Goal: Browse casually: Explore the website without a specific task or goal

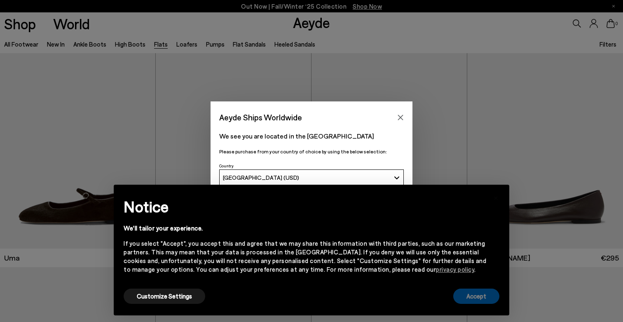
click at [468, 295] on button "Accept" at bounding box center [476, 295] width 46 height 15
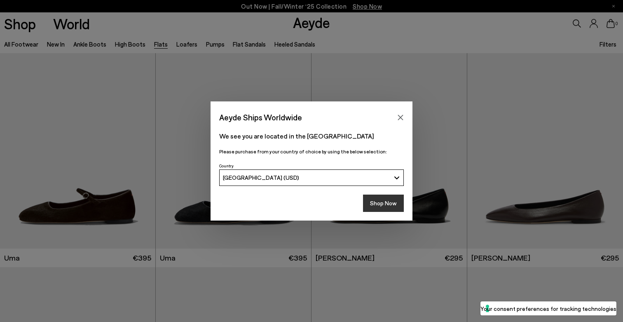
click at [380, 202] on button "Shop Now" at bounding box center [383, 203] width 41 height 17
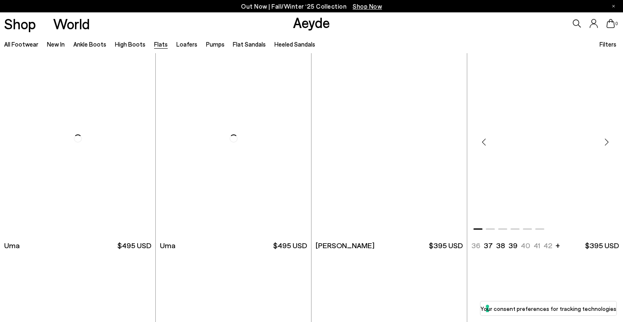
scroll to position [8, 0]
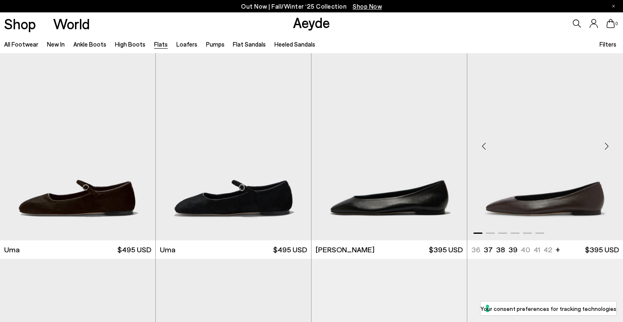
click at [607, 145] on div "Next slide" at bounding box center [606, 146] width 25 height 25
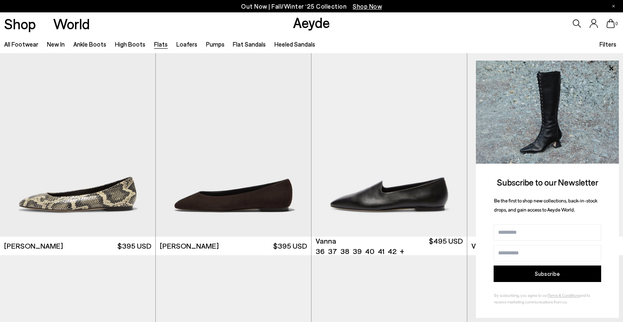
scroll to position [235, 0]
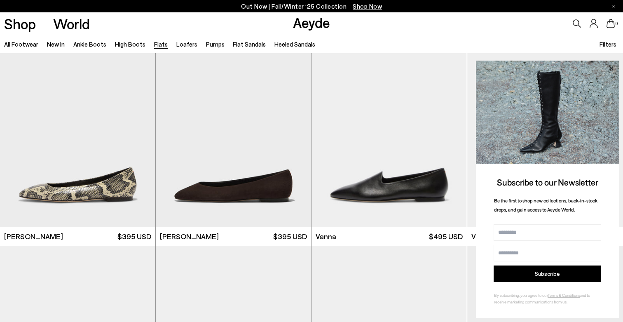
click at [610, 68] on icon at bounding box center [611, 68] width 11 height 11
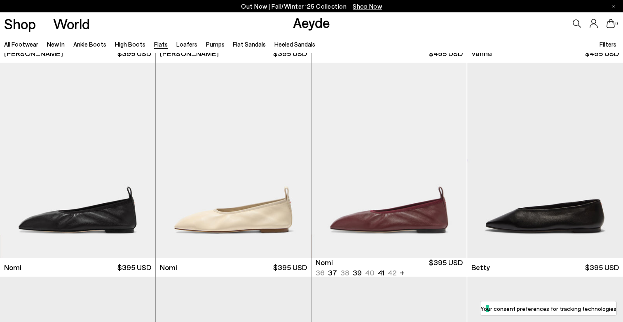
scroll to position [419, 0]
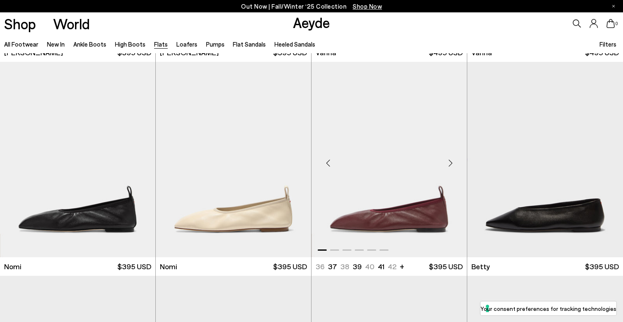
click at [450, 160] on div "Next slide" at bounding box center [450, 162] width 25 height 25
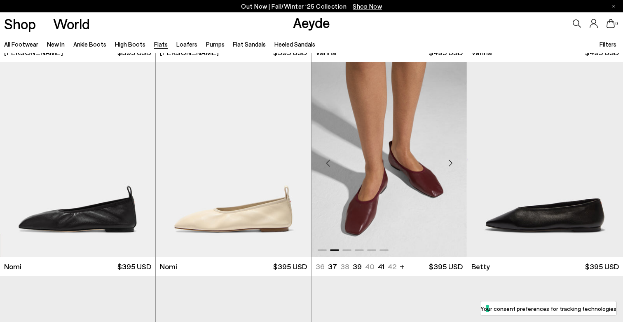
click at [451, 160] on div "Next slide" at bounding box center [450, 162] width 25 height 25
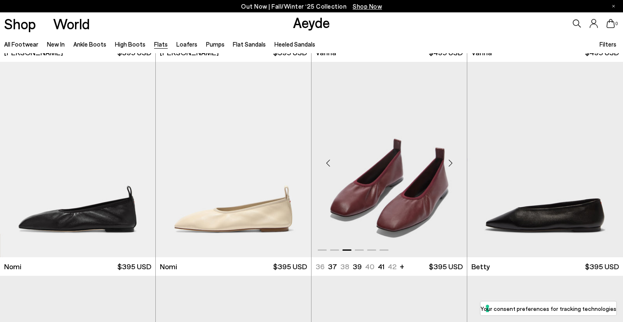
click at [451, 161] on div "Next slide" at bounding box center [450, 162] width 25 height 25
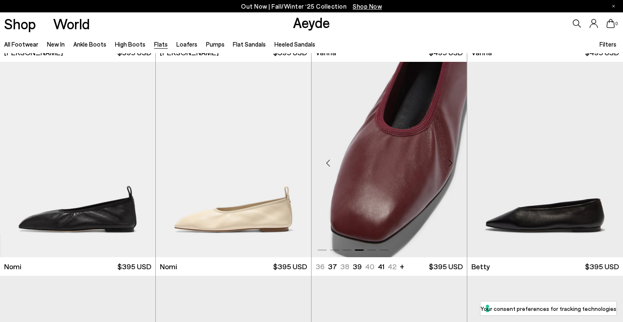
click at [451, 162] on div "Next slide" at bounding box center [450, 162] width 25 height 25
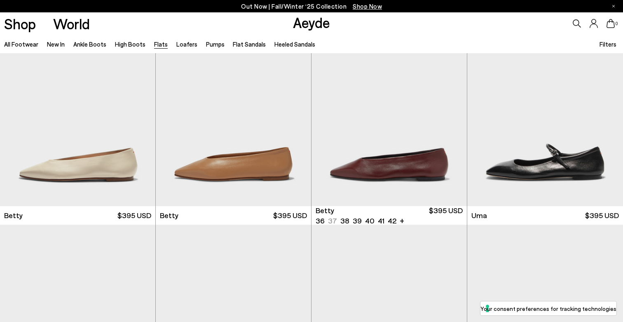
scroll to position [685, 0]
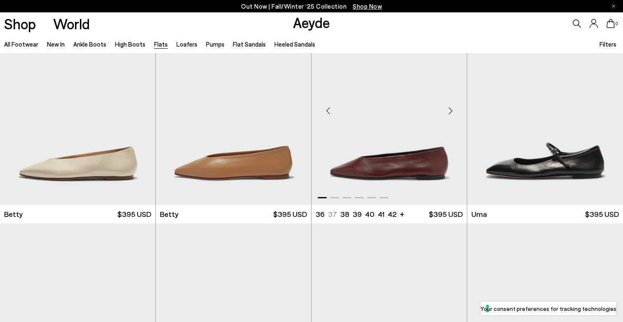
click at [450, 108] on div "Next slide" at bounding box center [450, 110] width 25 height 25
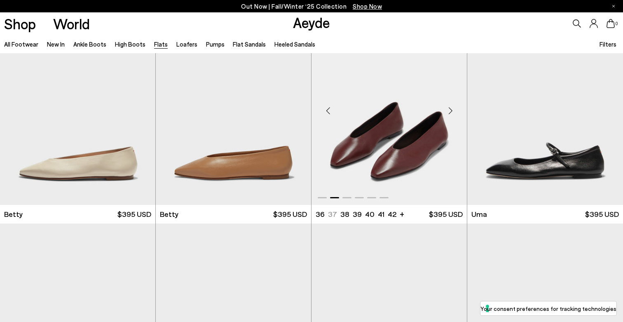
click at [450, 108] on div "Next slide" at bounding box center [450, 110] width 25 height 25
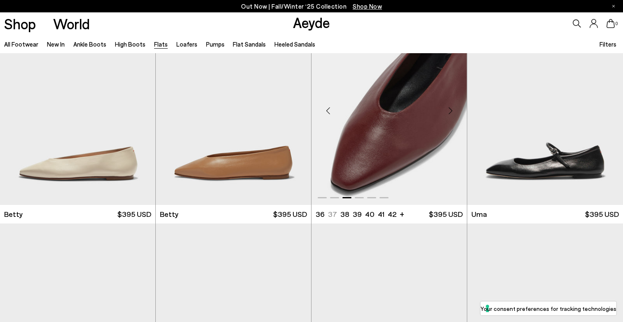
click at [450, 109] on div "Next slide" at bounding box center [450, 110] width 25 height 25
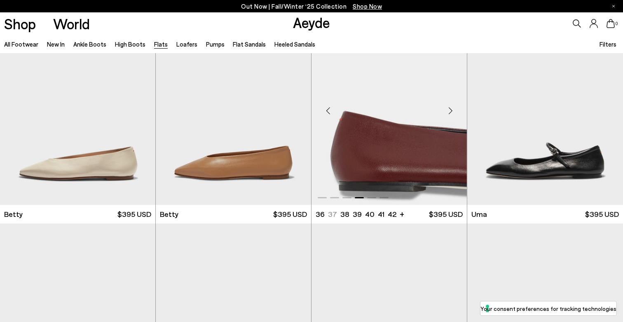
click at [450, 110] on div "Next slide" at bounding box center [450, 110] width 25 height 25
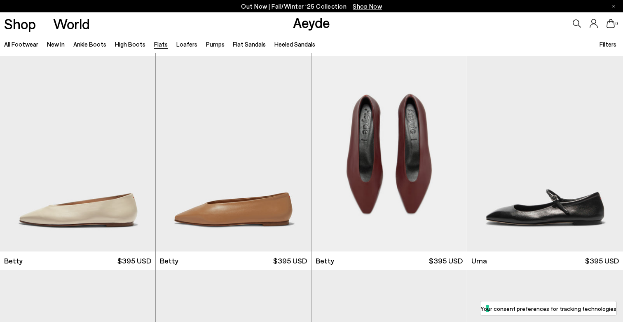
scroll to position [639, 0]
click at [297, 157] on div "Next slide" at bounding box center [294, 156] width 25 height 25
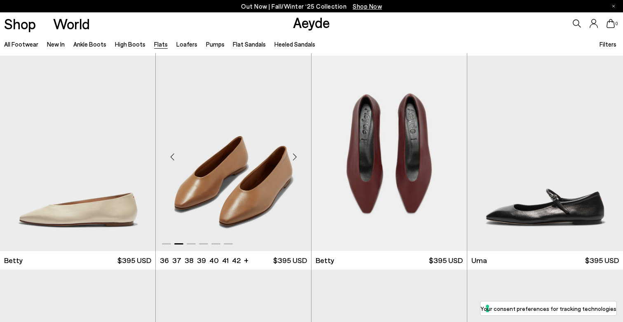
click at [297, 157] on div "Next slide" at bounding box center [294, 156] width 25 height 25
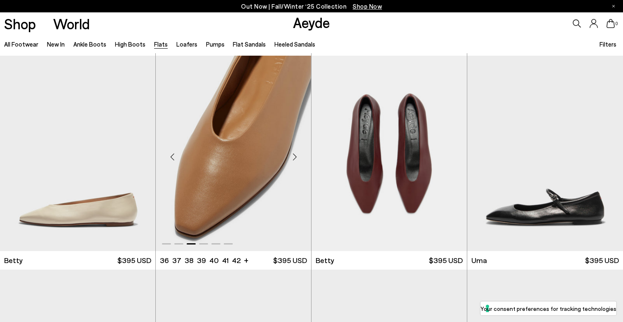
click at [297, 157] on div "Next slide" at bounding box center [294, 156] width 25 height 25
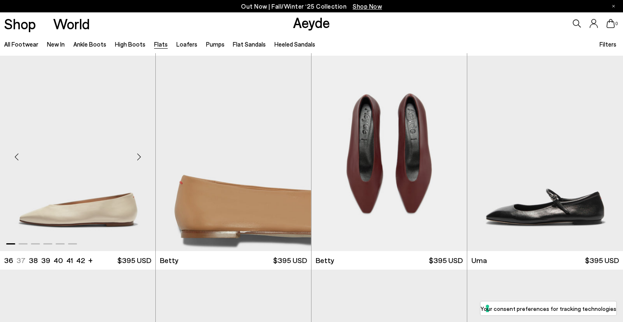
click at [138, 155] on div "Next slide" at bounding box center [139, 156] width 25 height 25
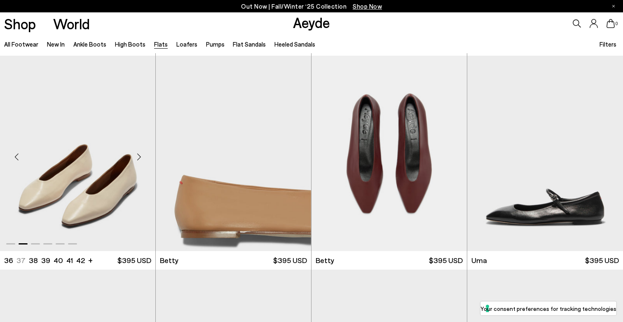
click at [138, 155] on div "Next slide" at bounding box center [139, 156] width 25 height 25
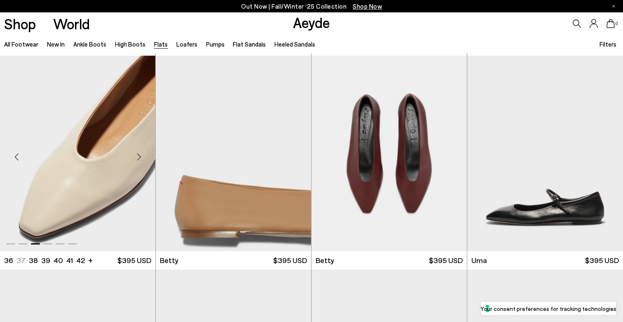
click at [138, 155] on div "Next slide" at bounding box center [139, 156] width 25 height 25
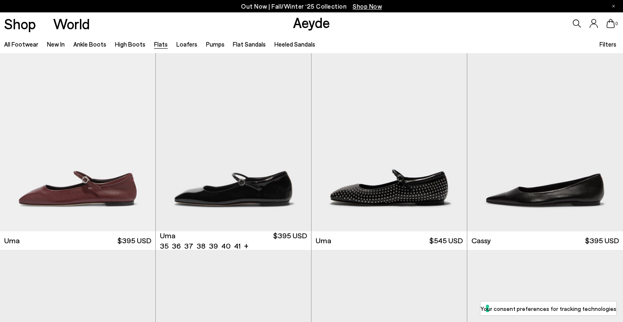
scroll to position [1086, 0]
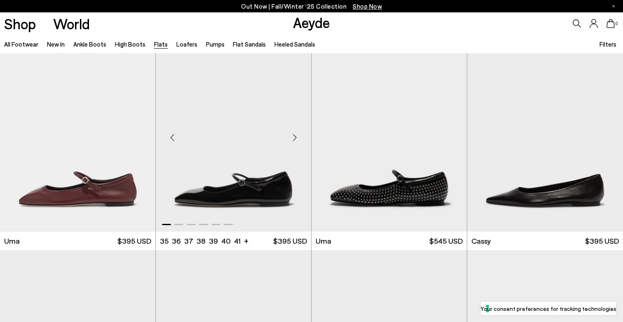
click at [294, 133] on div "Next slide" at bounding box center [294, 137] width 25 height 25
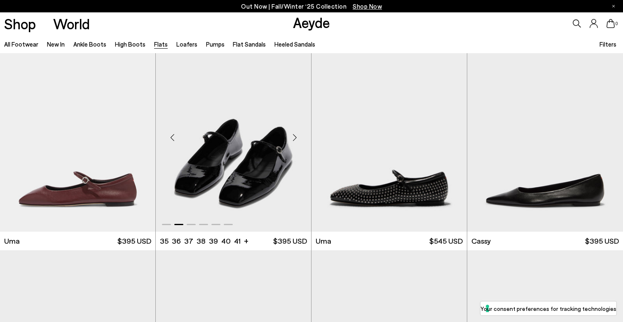
click at [294, 134] on div "Next slide" at bounding box center [294, 137] width 25 height 25
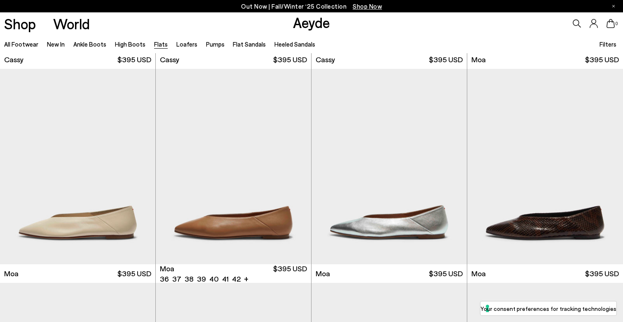
scroll to position [1479, 0]
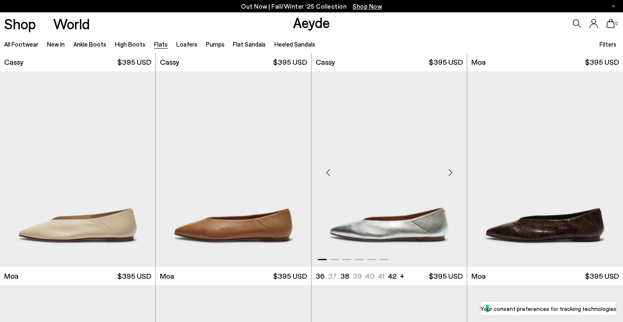
click at [448, 171] on div "Next slide" at bounding box center [450, 172] width 25 height 25
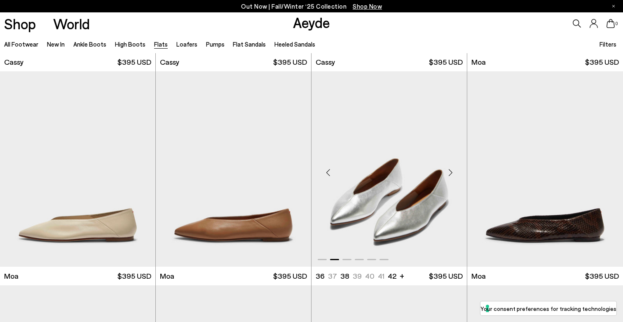
click at [448, 171] on div "Next slide" at bounding box center [450, 172] width 25 height 25
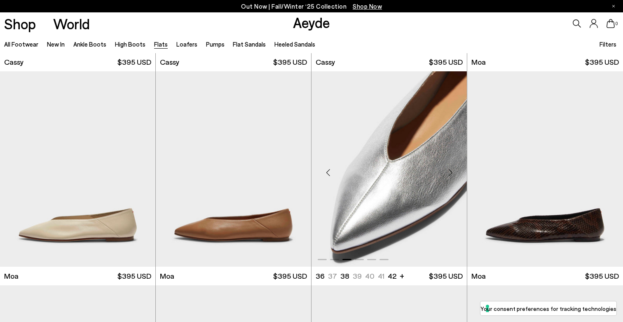
click at [448, 171] on div "Next slide" at bounding box center [450, 172] width 25 height 25
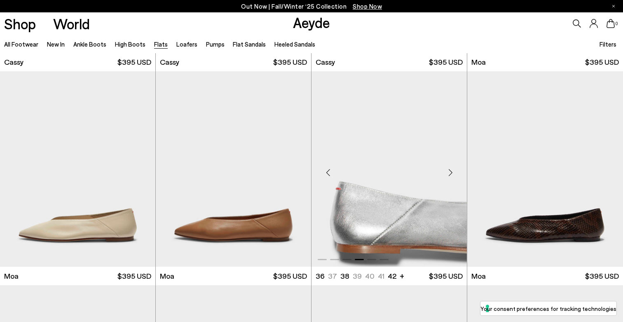
click at [449, 171] on div "Next slide" at bounding box center [450, 172] width 25 height 25
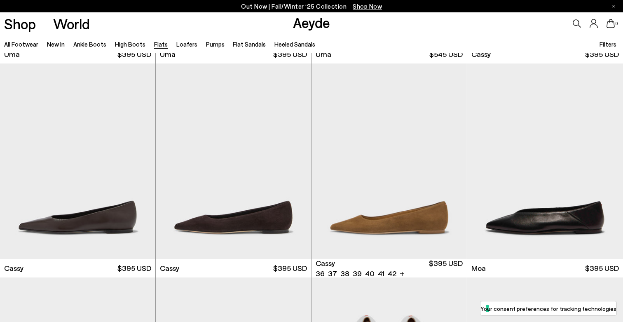
scroll to position [1270, 0]
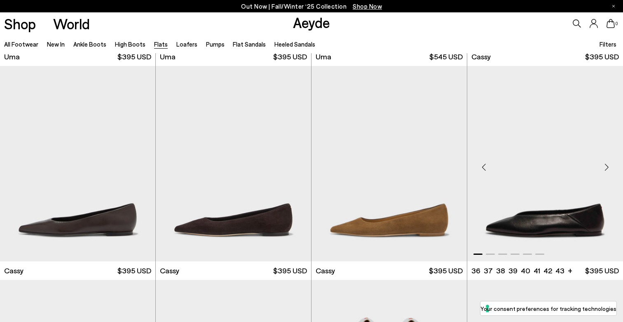
click at [606, 163] on div "Next slide" at bounding box center [606, 167] width 25 height 25
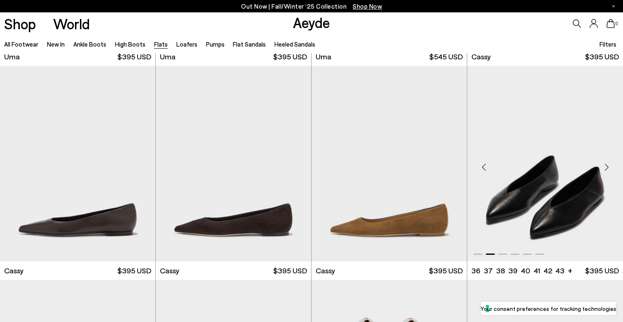
click at [606, 163] on div "Next slide" at bounding box center [606, 167] width 25 height 25
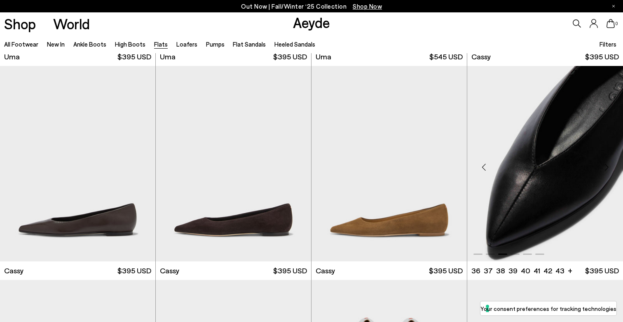
click at [606, 163] on div "Next slide" at bounding box center [606, 167] width 25 height 25
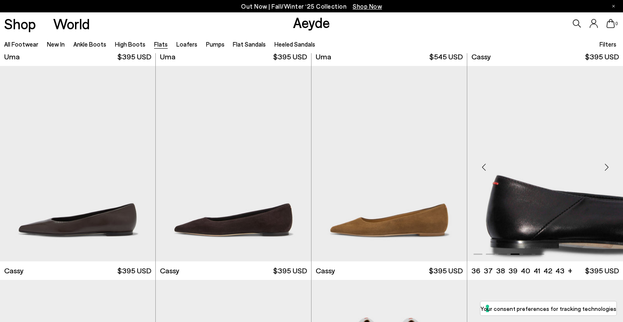
click at [606, 162] on div "Next slide" at bounding box center [606, 167] width 25 height 25
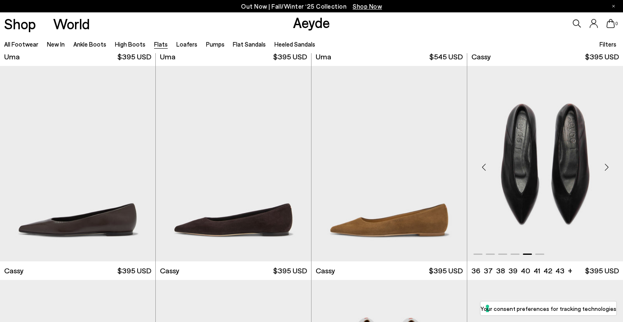
click at [606, 162] on div "Next slide" at bounding box center [606, 167] width 25 height 25
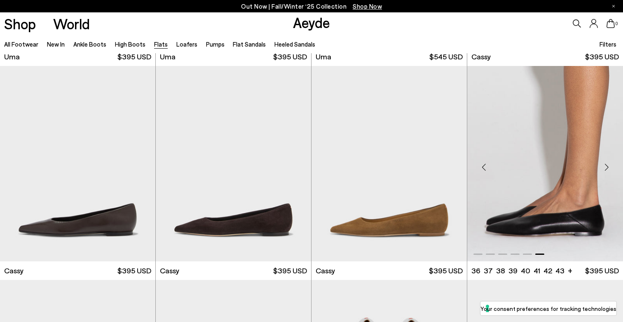
click at [605, 168] on div "Next slide" at bounding box center [606, 167] width 25 height 25
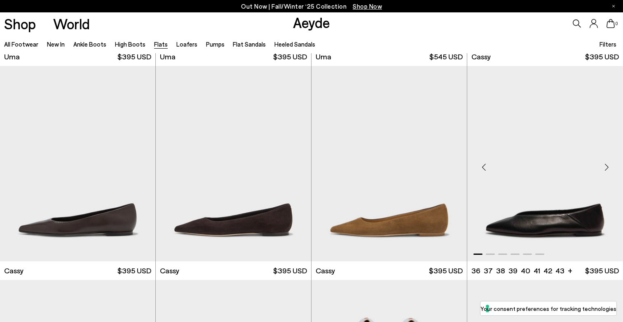
click at [483, 166] on div "Previous slide" at bounding box center [483, 167] width 25 height 25
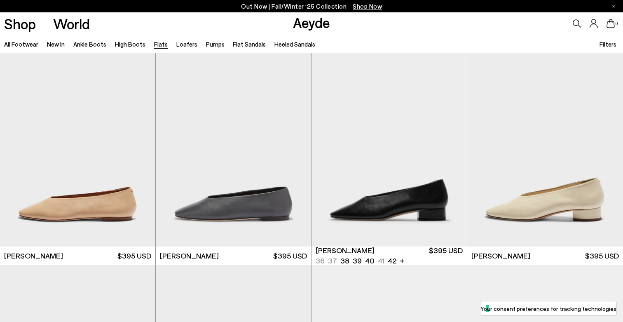
scroll to position [2355, 0]
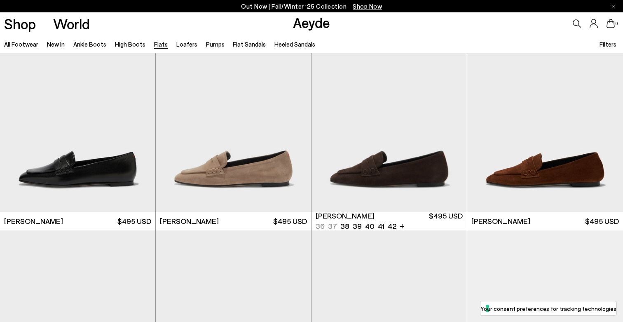
scroll to position [3032, 0]
